Goal: Information Seeking & Learning: Compare options

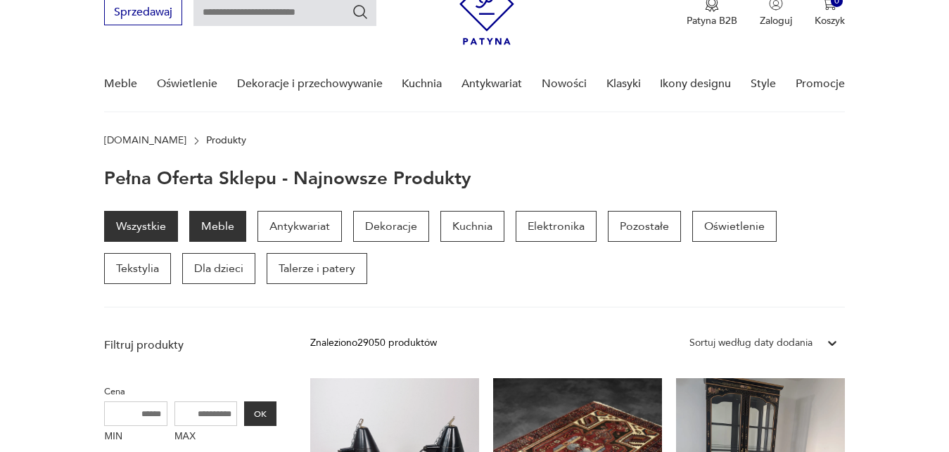
scroll to position [63, 0]
click at [226, 224] on p "Meble" at bounding box center [217, 227] width 57 height 31
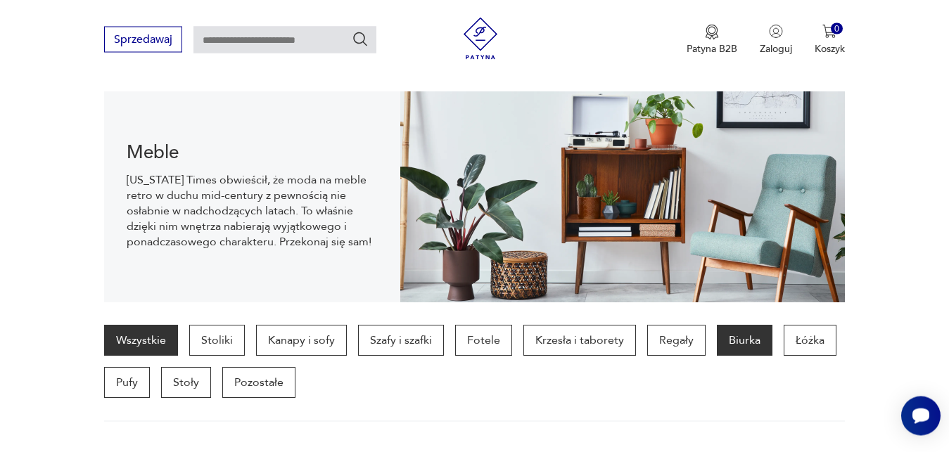
scroll to position [140, 0]
click at [736, 340] on p "Biurka" at bounding box center [745, 341] width 56 height 31
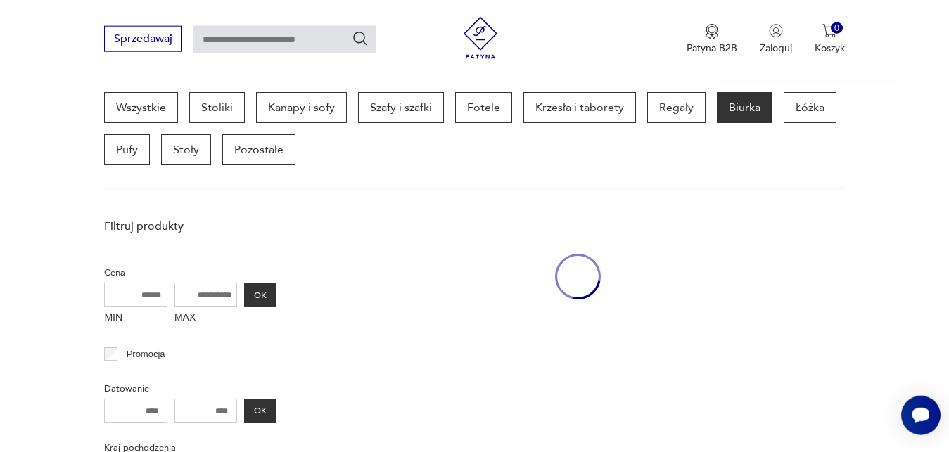
scroll to position [374, 0]
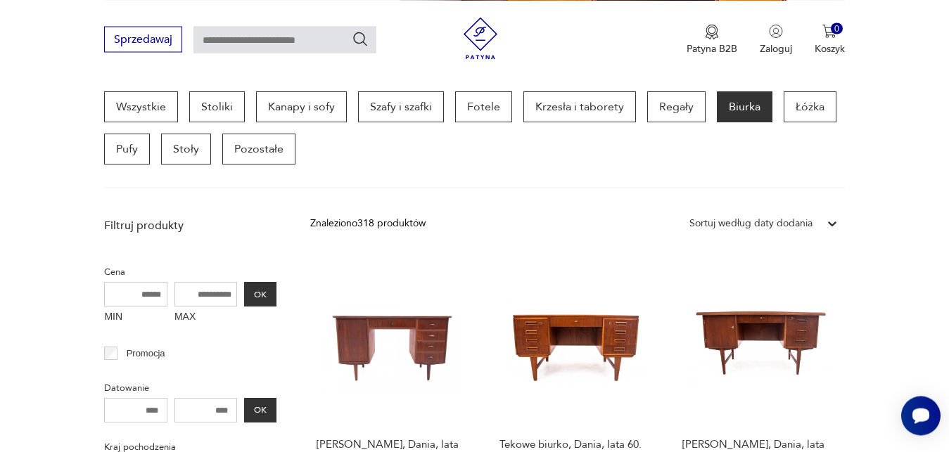
click at [832, 224] on icon at bounding box center [832, 224] width 8 height 5
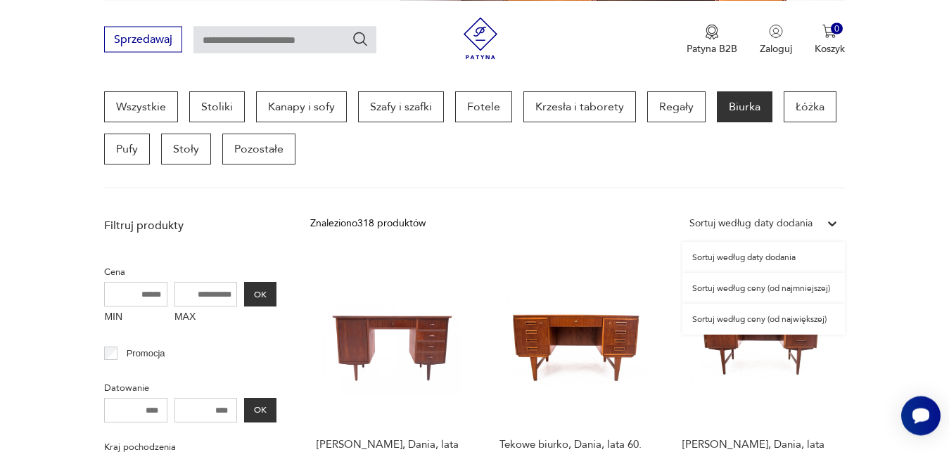
scroll to position [374, 0]
click at [811, 289] on div "Sortuj według ceny (od najmniejszej)" at bounding box center [764, 289] width 163 height 31
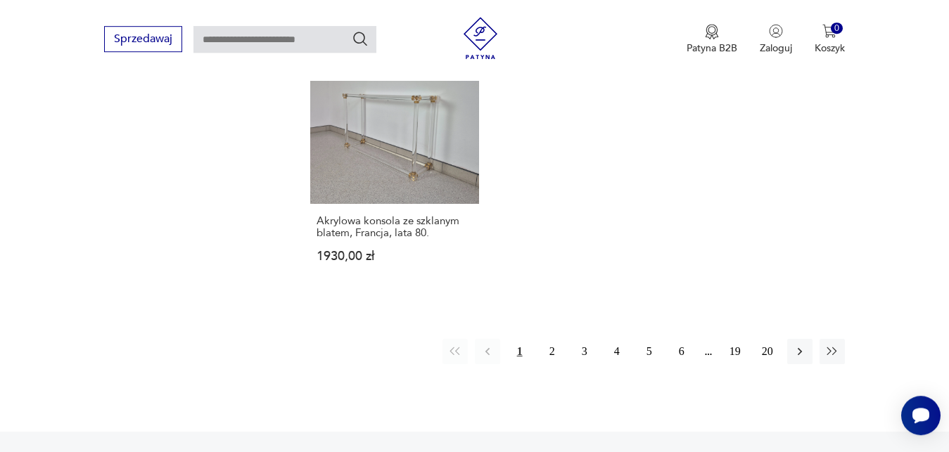
scroll to position [2025, 0]
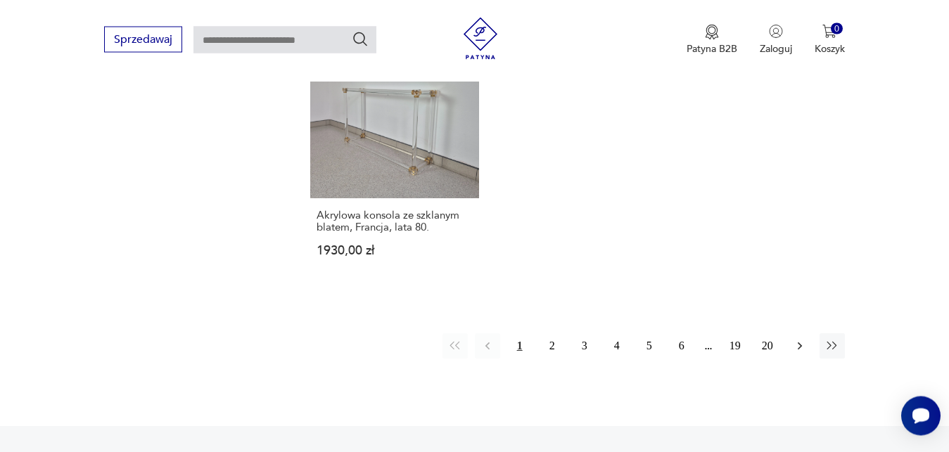
click at [804, 342] on icon "button" at bounding box center [800, 346] width 14 height 14
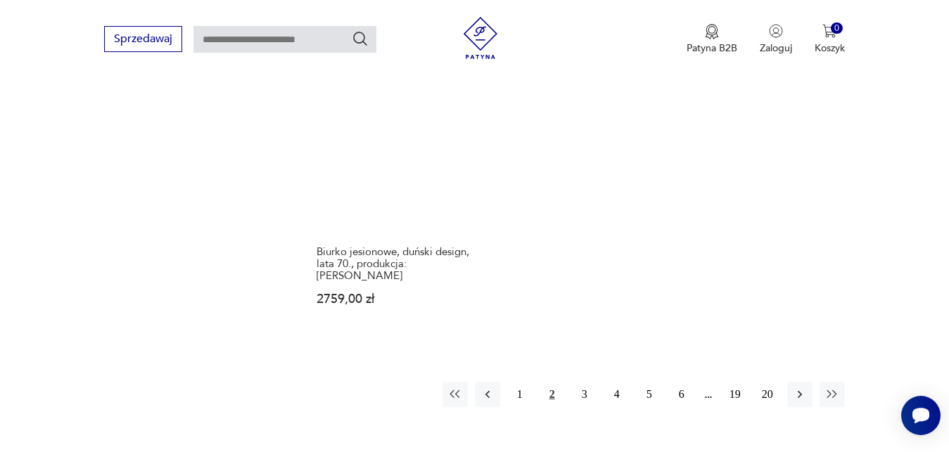
scroll to position [2025, 0]
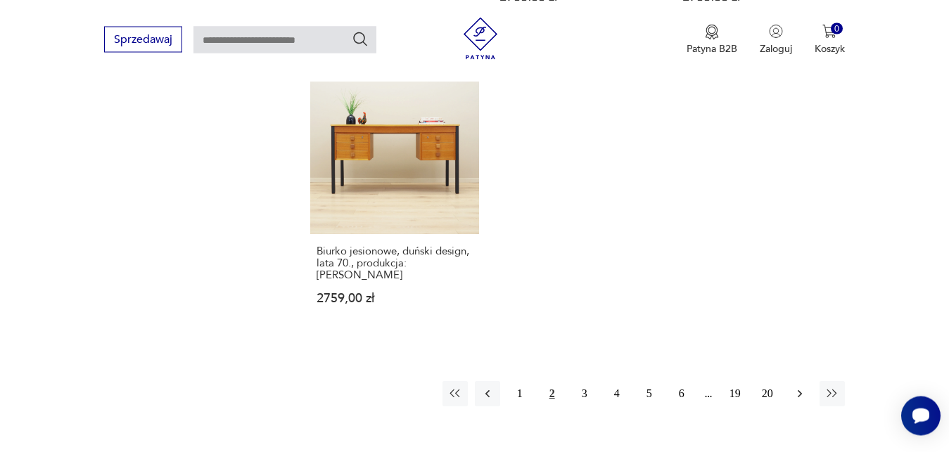
click at [802, 387] on icon "button" at bounding box center [800, 394] width 14 height 14
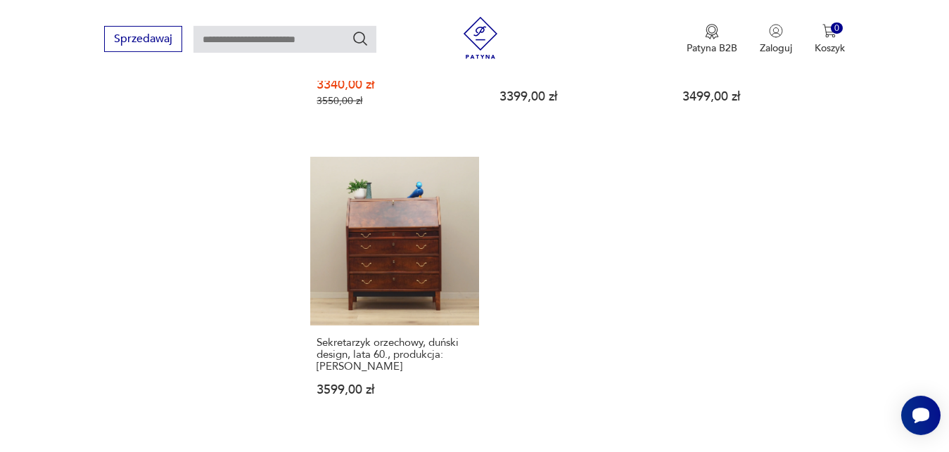
scroll to position [1989, 0]
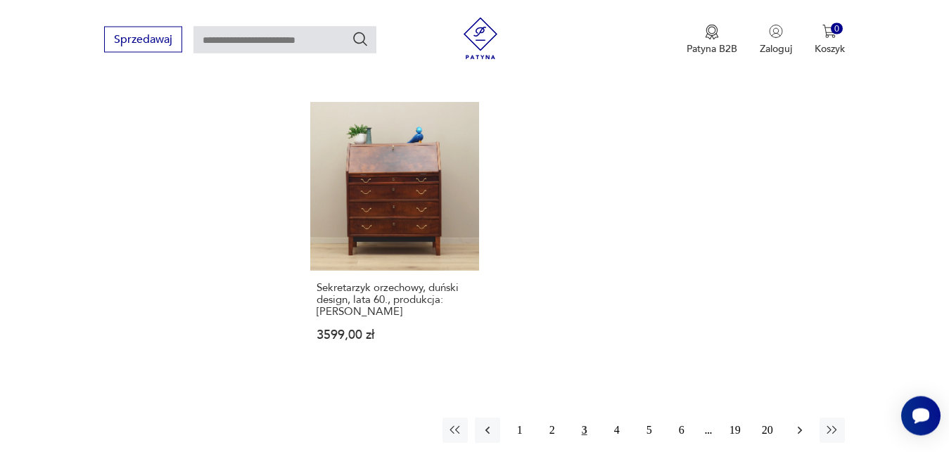
click at [801, 429] on icon "button" at bounding box center [799, 430] width 4 height 8
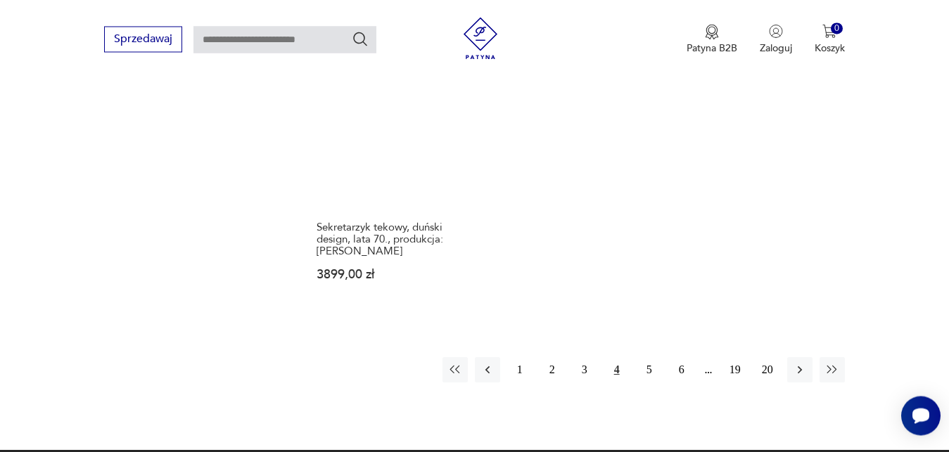
scroll to position [2073, 0]
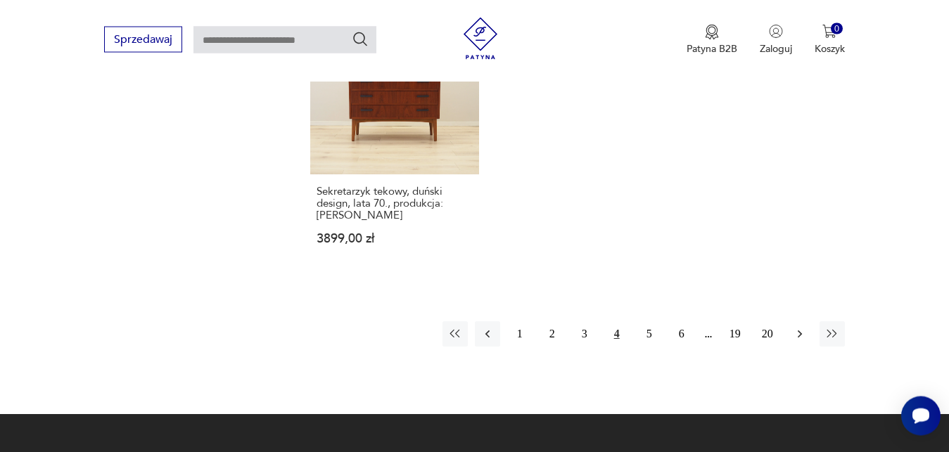
click at [801, 327] on icon "button" at bounding box center [800, 334] width 14 height 14
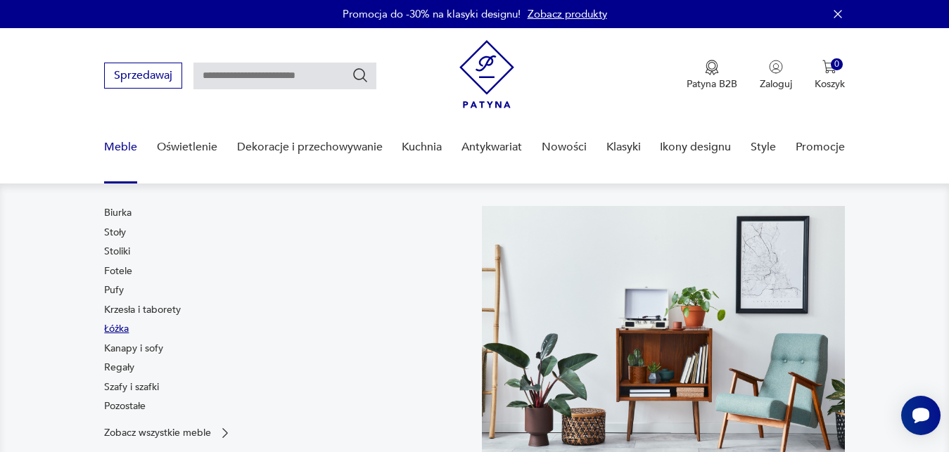
click at [115, 329] on link "Łóżka" at bounding box center [116, 329] width 25 height 14
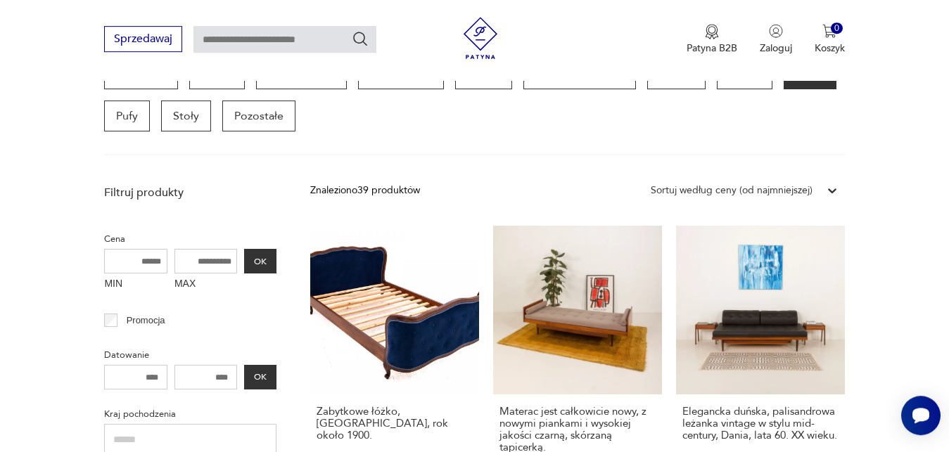
scroll to position [374, 0]
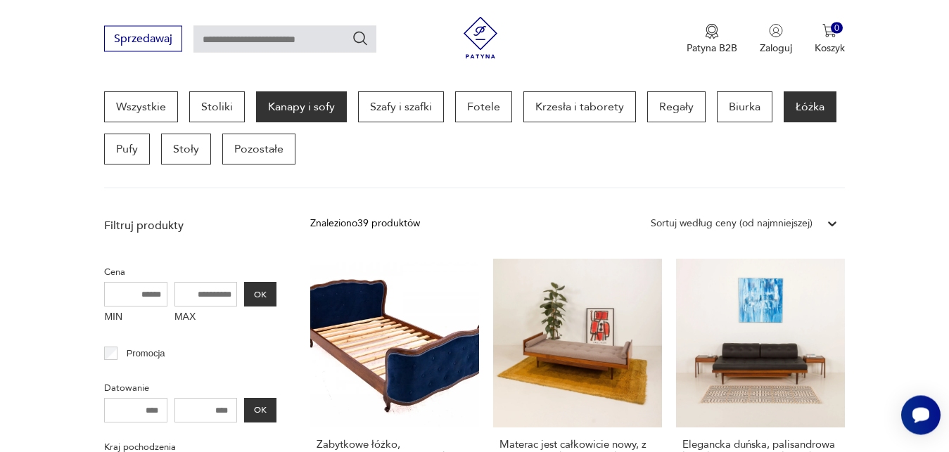
click at [323, 107] on p "Kanapy i sofy" at bounding box center [301, 107] width 91 height 31
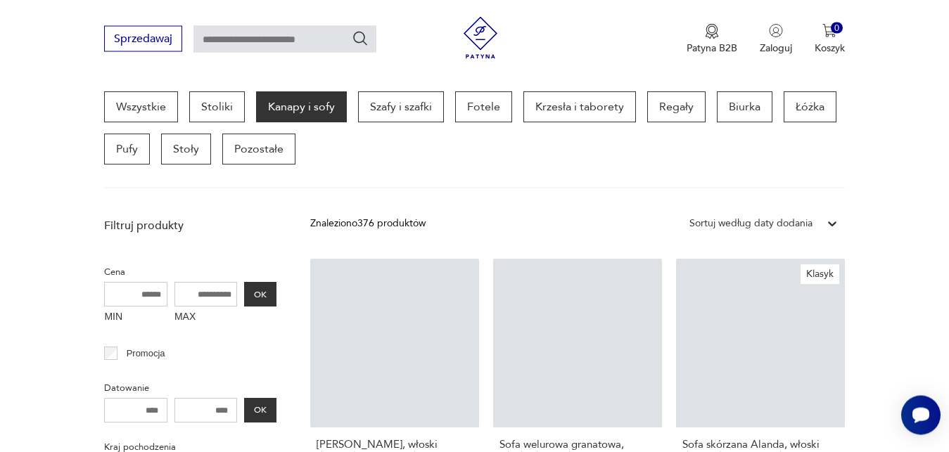
click at [828, 226] on icon at bounding box center [832, 224] width 14 height 14
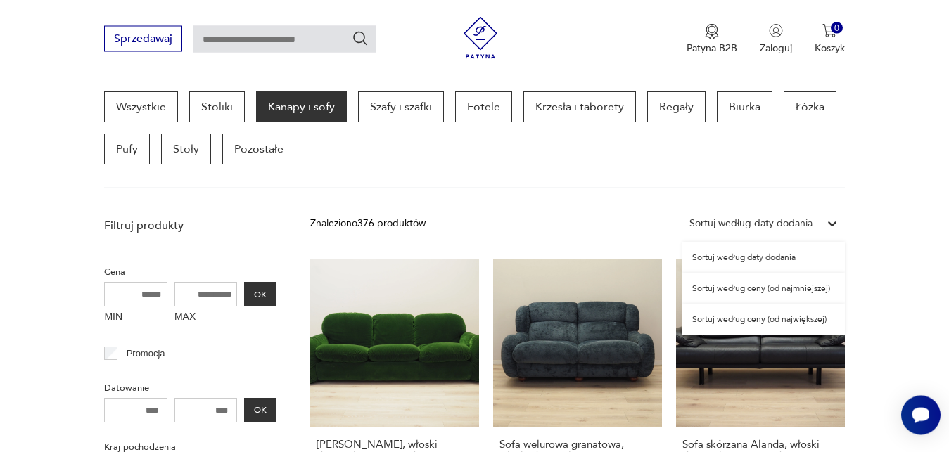
scroll to position [374, 0]
click at [804, 289] on div "Sortuj według ceny (od najmniejszej)" at bounding box center [764, 288] width 163 height 31
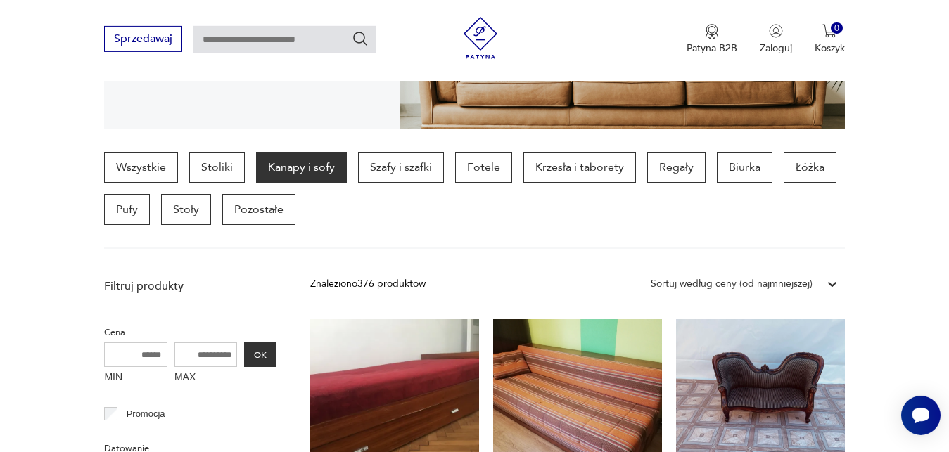
scroll to position [278, 0]
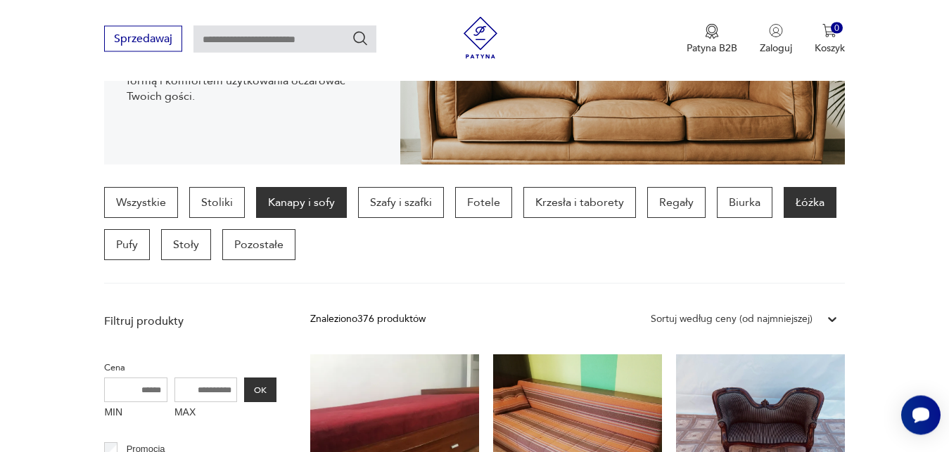
click at [805, 200] on p "Łóżka" at bounding box center [810, 203] width 53 height 31
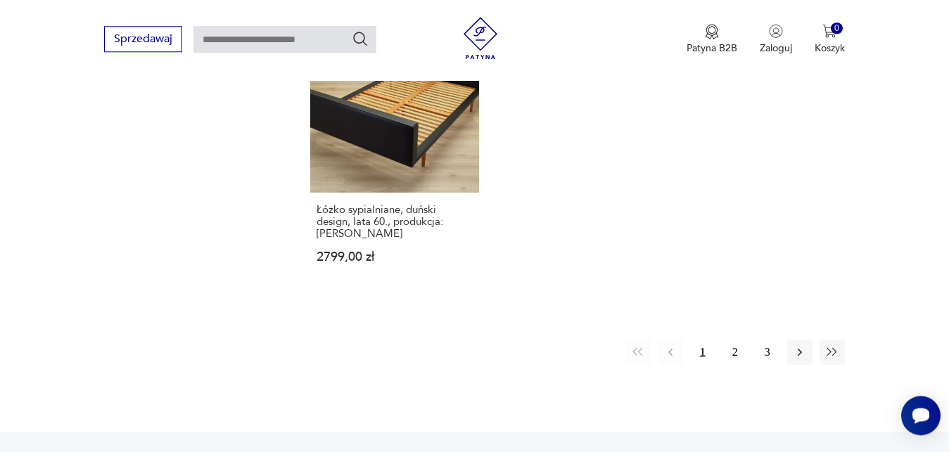
scroll to position [2097, 0]
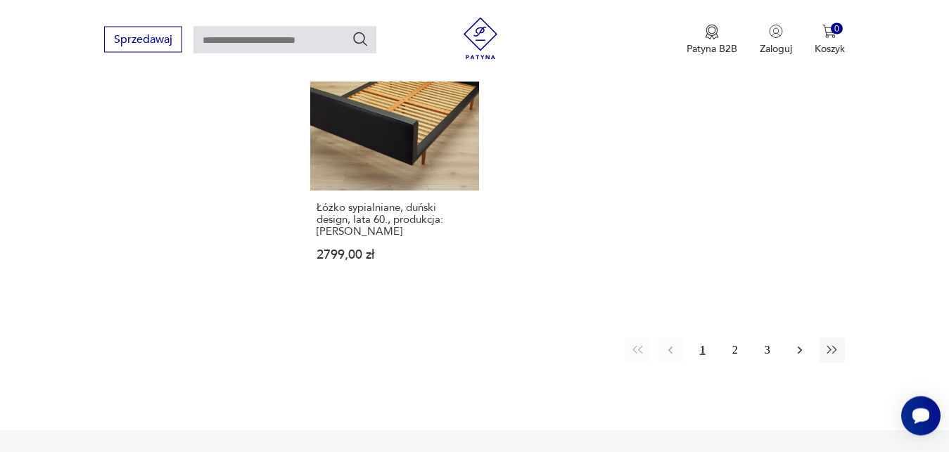
click at [799, 346] on icon "button" at bounding box center [799, 350] width 4 height 8
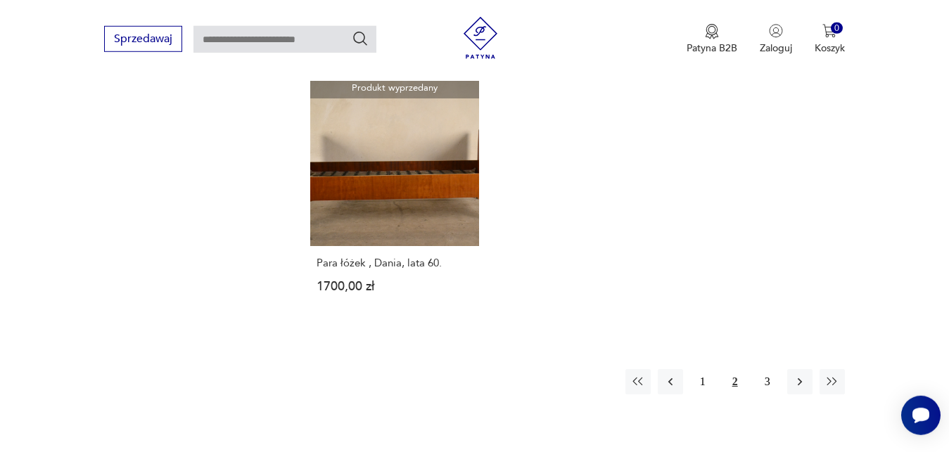
scroll to position [2061, 0]
